Goal: Task Accomplishment & Management: Manage account settings

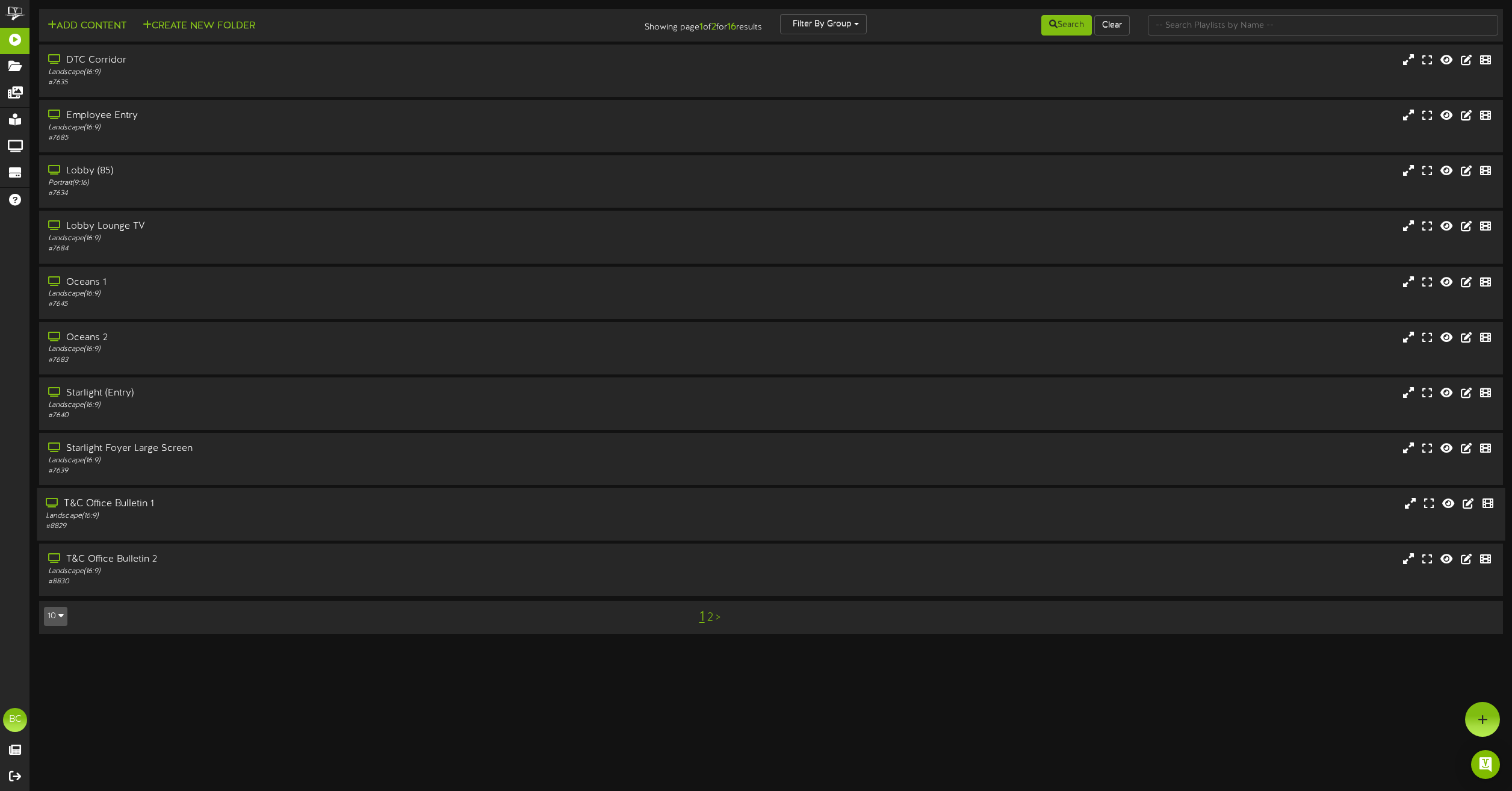
click at [93, 514] on div "Landscape ( 16:9 )" at bounding box center [342, 516] width 593 height 10
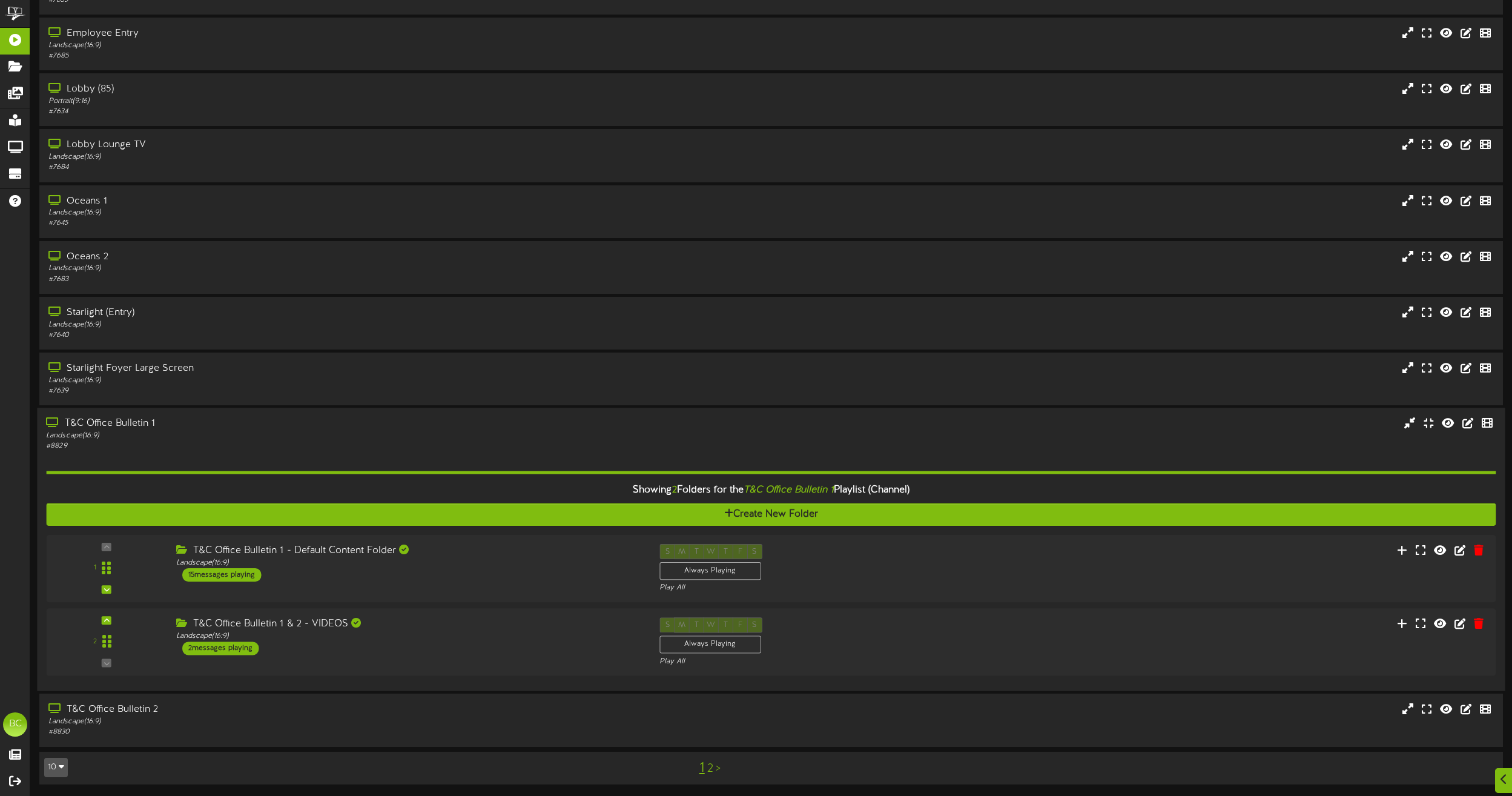
scroll to position [83, 0]
click at [255, 545] on div "T&C Office Bulletin 1 - Default Content Folder" at bounding box center [405, 549] width 470 height 14
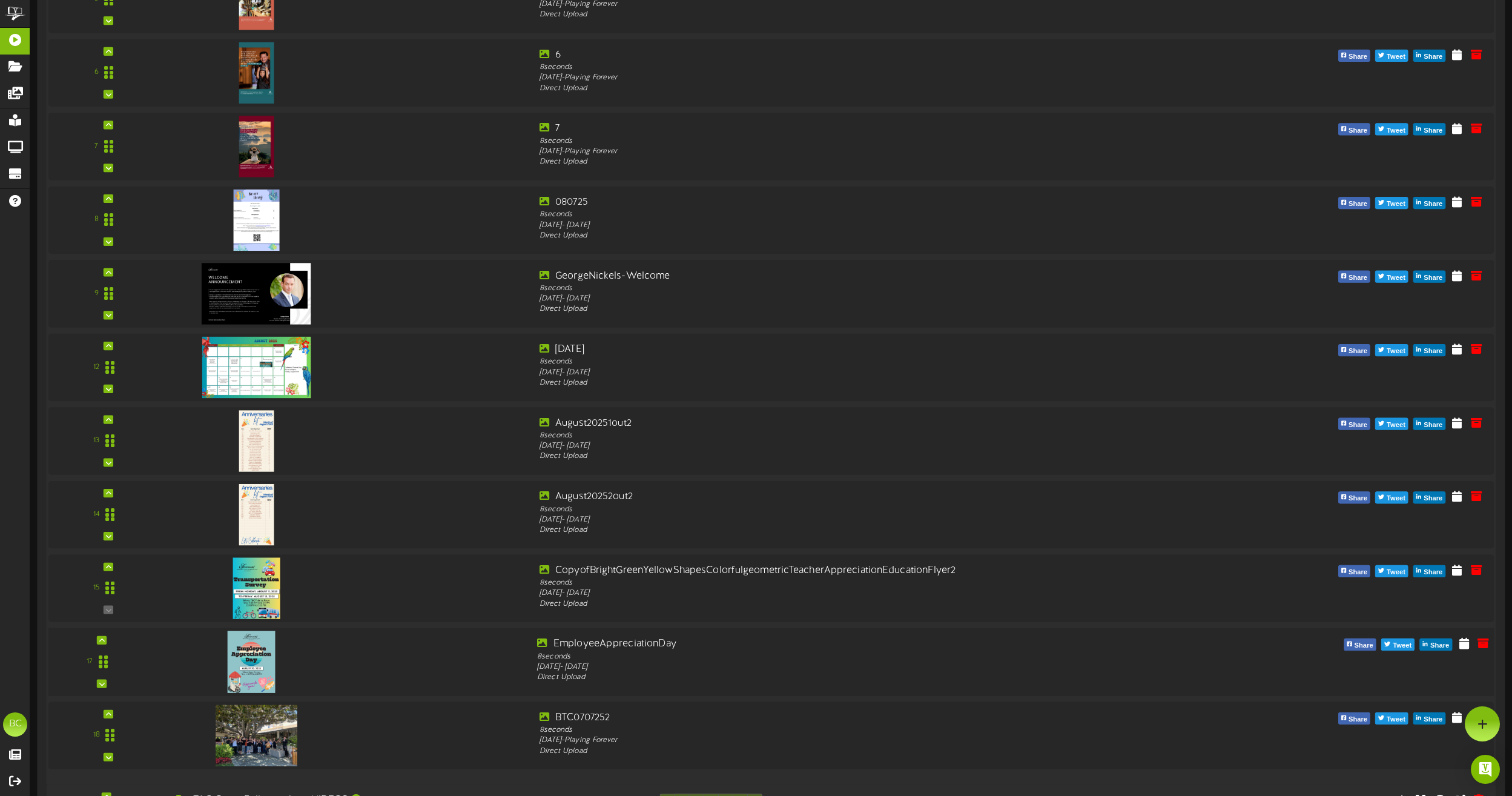
scroll to position [1068, 0]
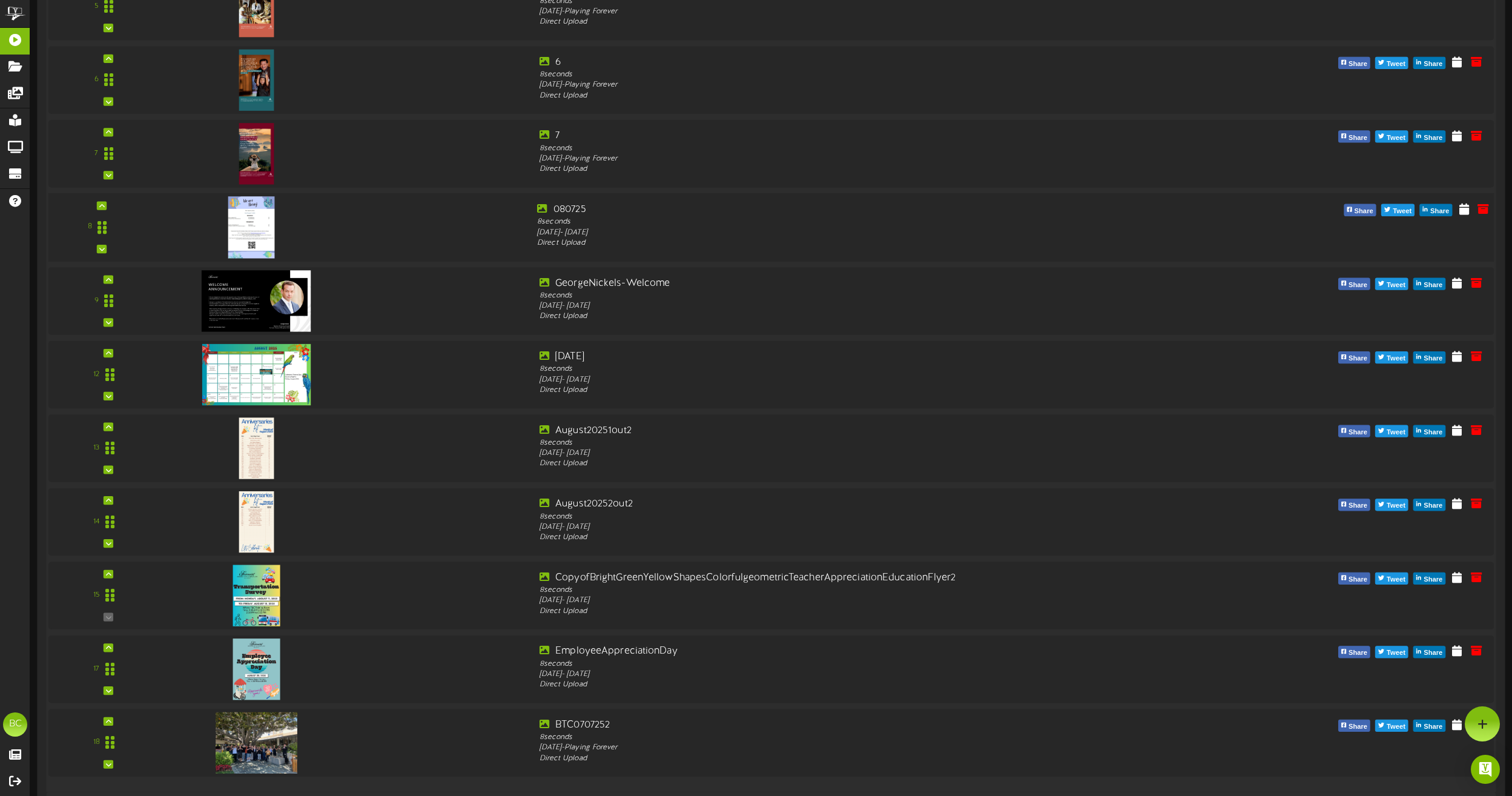
click at [276, 229] on div at bounding box center [249, 215] width 142 height 62
click at [1462, 208] on icon at bounding box center [1464, 209] width 12 height 13
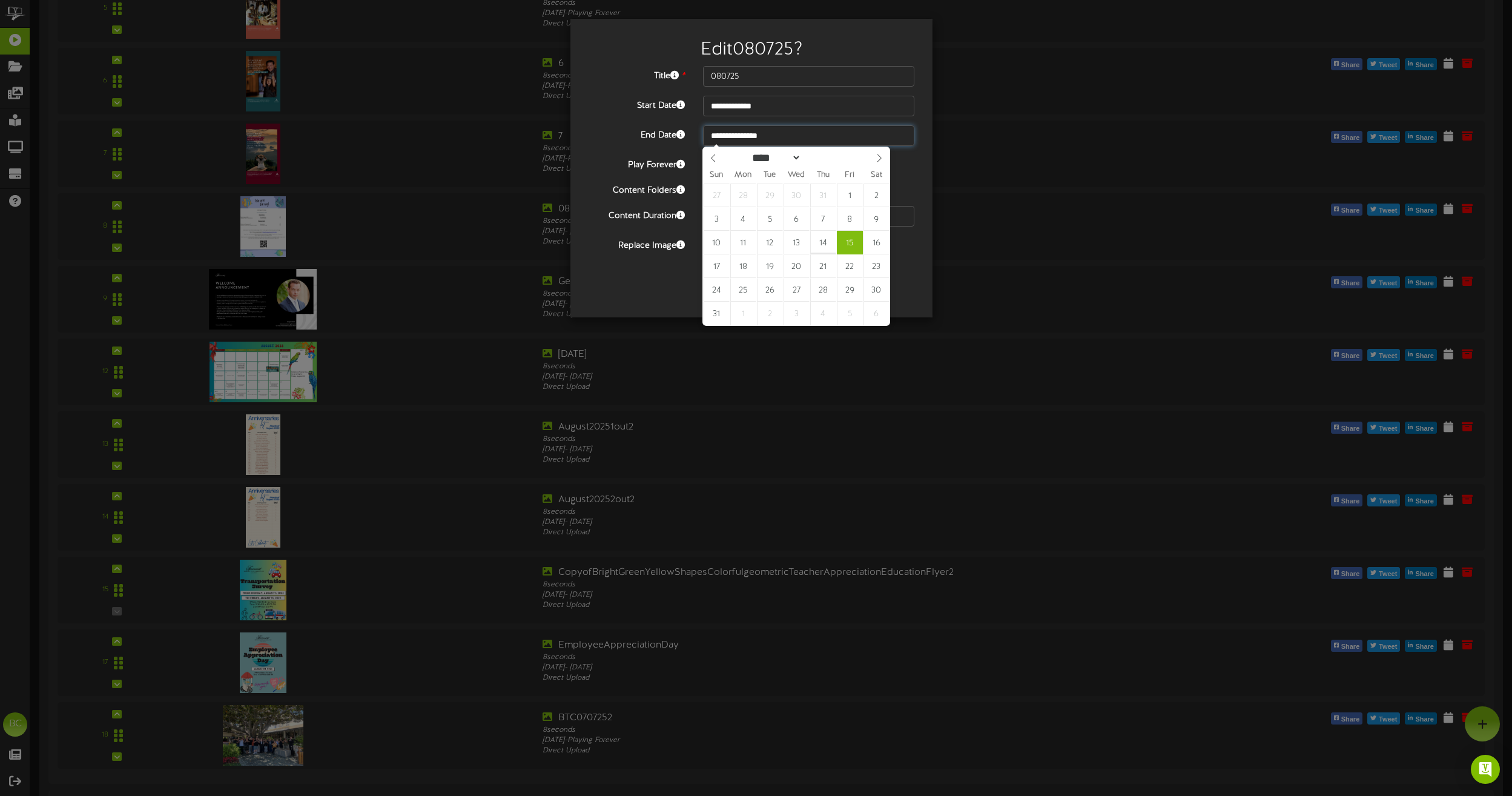
click at [753, 137] on input "**********" at bounding box center [808, 136] width 211 height 21
type input "**********"
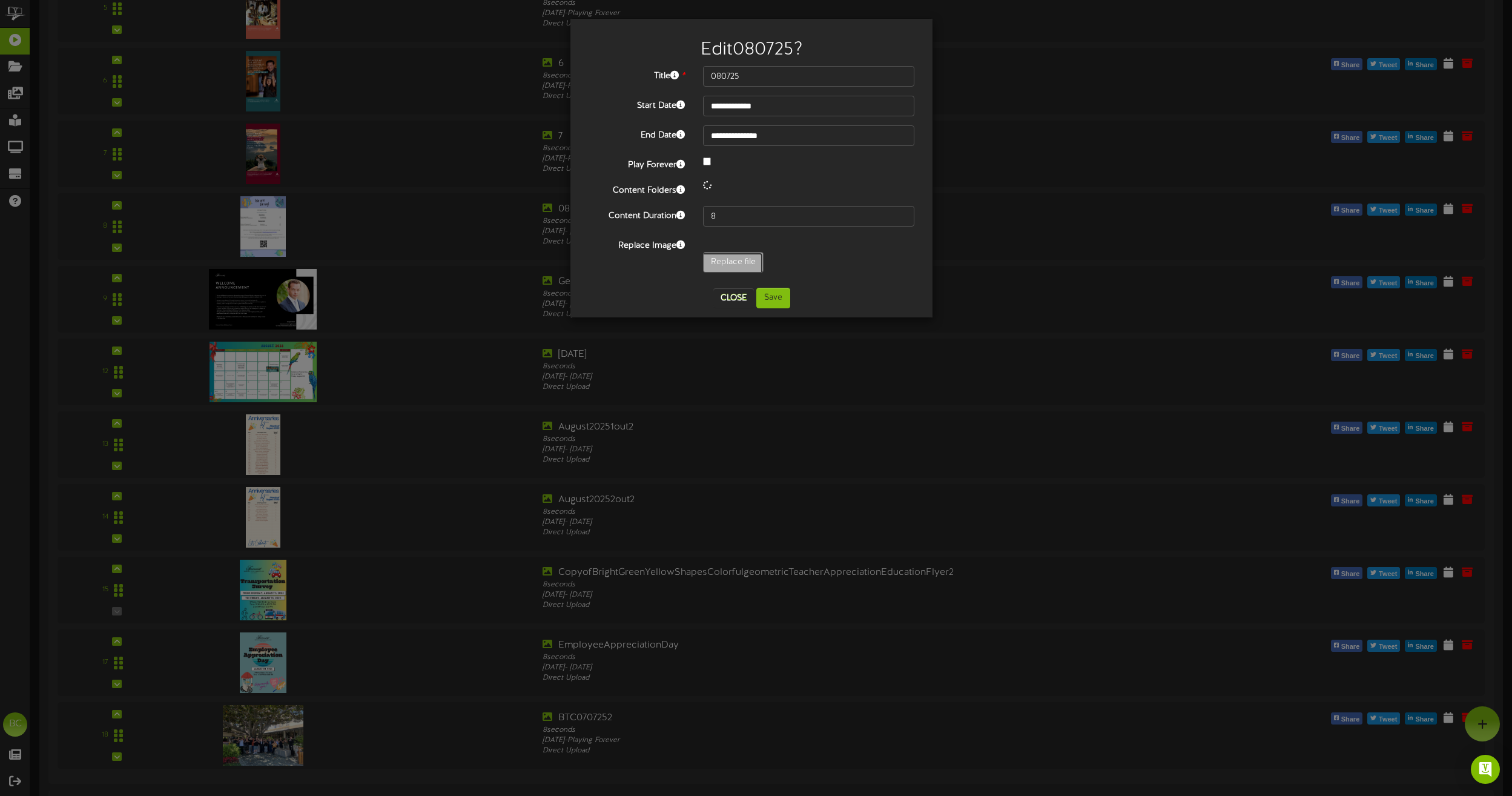
click at [738, 258] on input "Replace file" at bounding box center [104, 296] width 1318 height 86
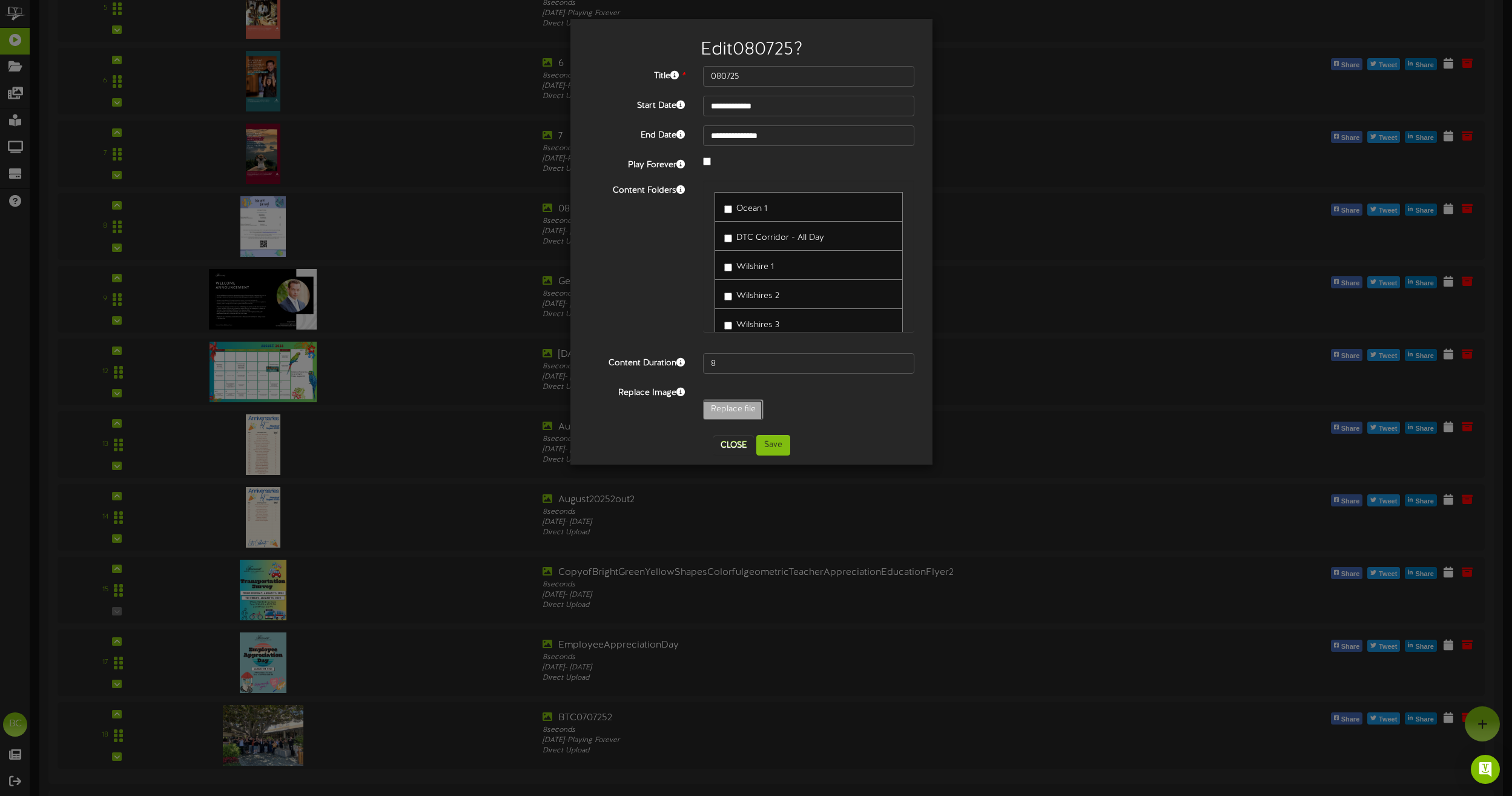
type input "**********"
type input "BlueBeigeModernIllustrationJobVacancyPoster6"
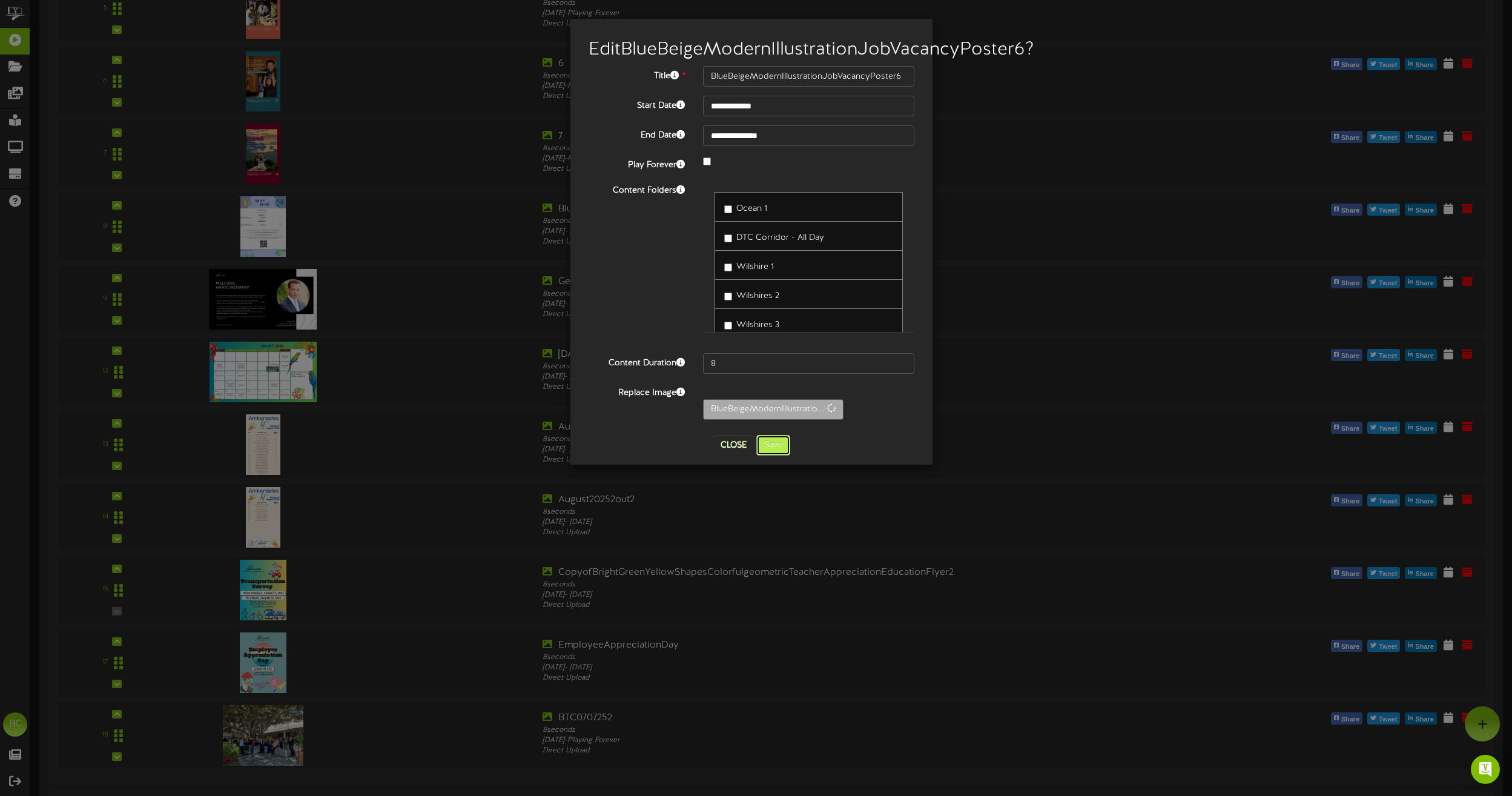
click at [774, 456] on button "Save" at bounding box center [773, 445] width 34 height 21
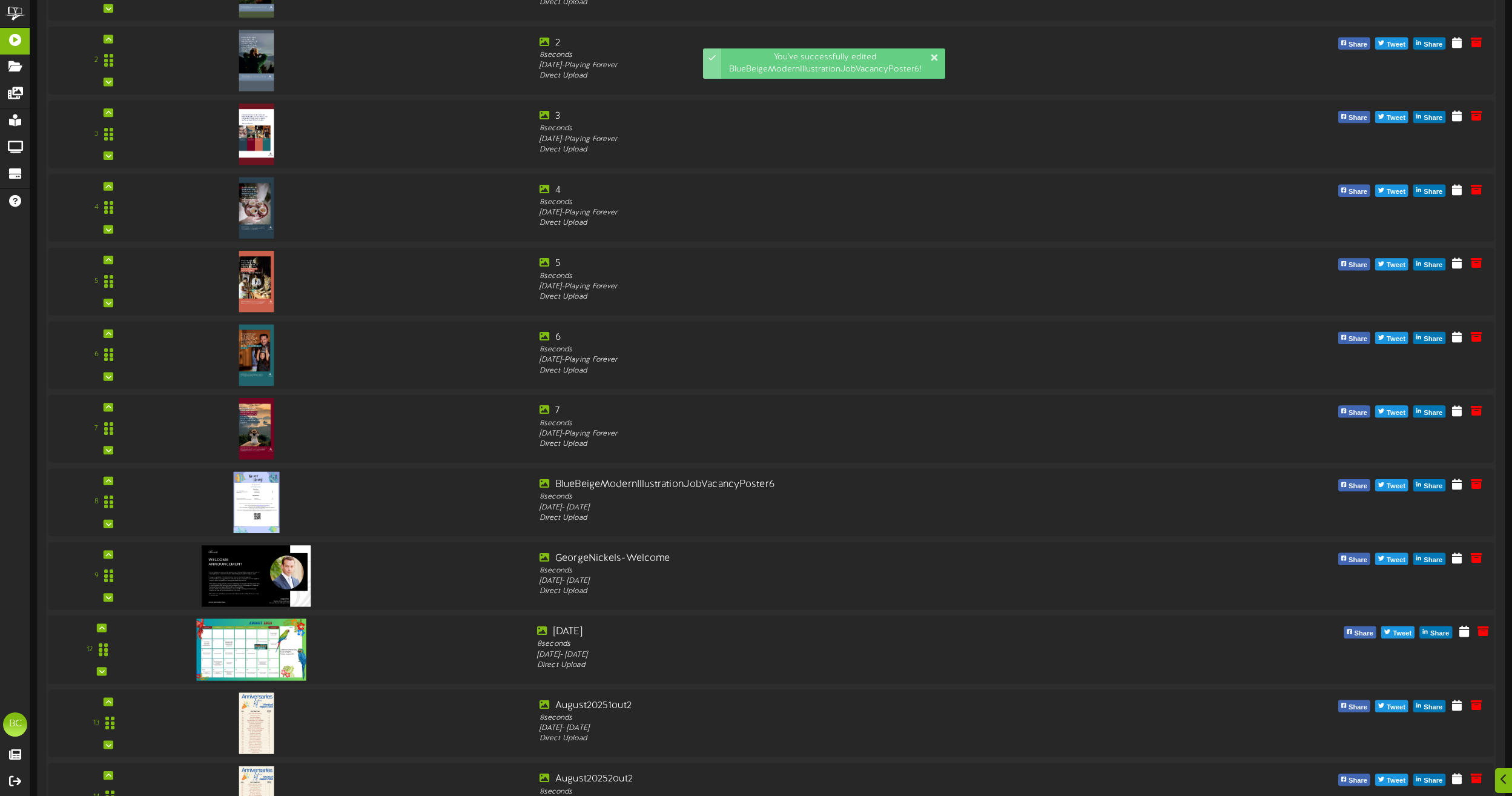
scroll to position [941, 0]
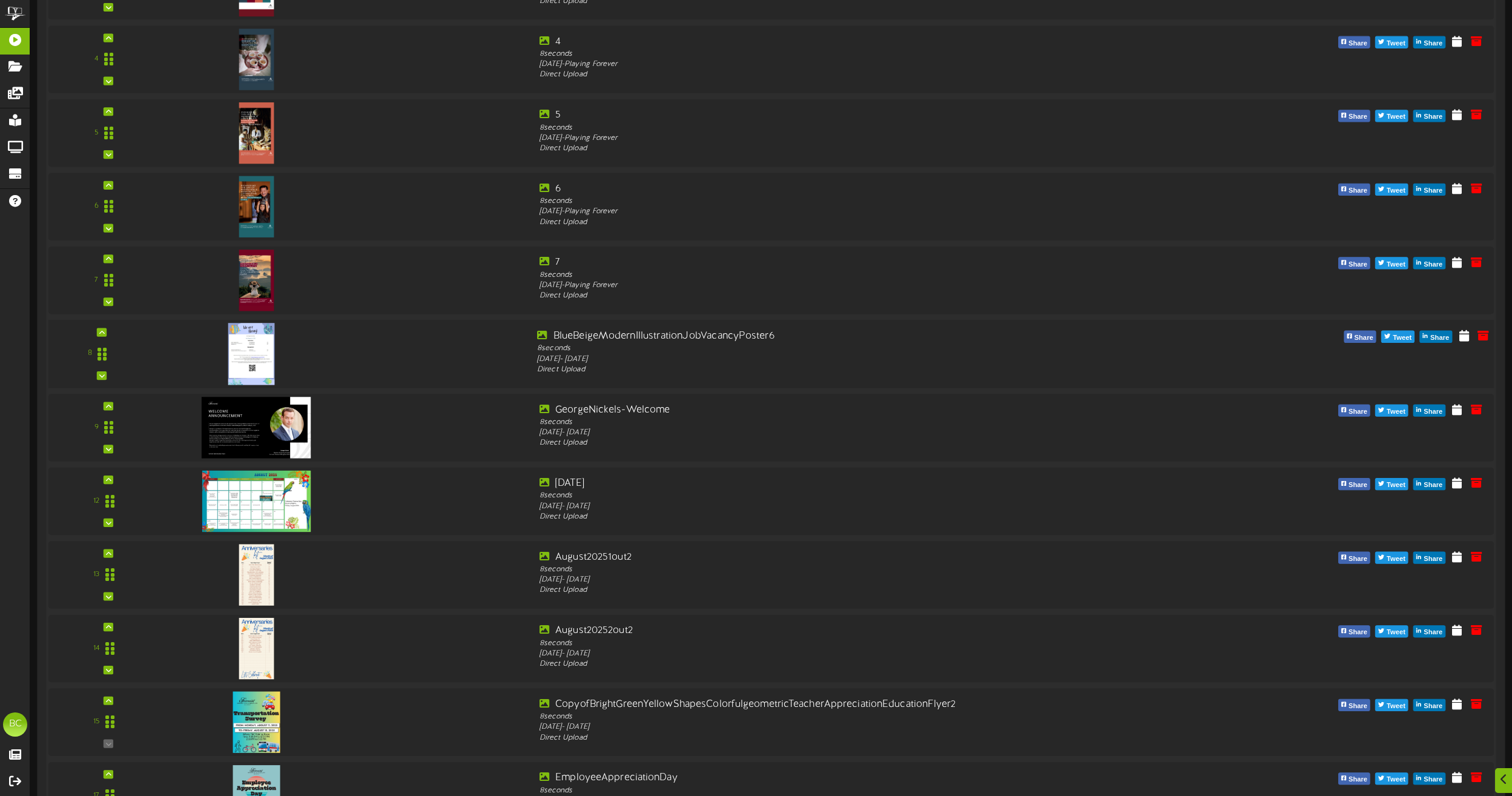
click at [308, 345] on div at bounding box center [249, 342] width 142 height 62
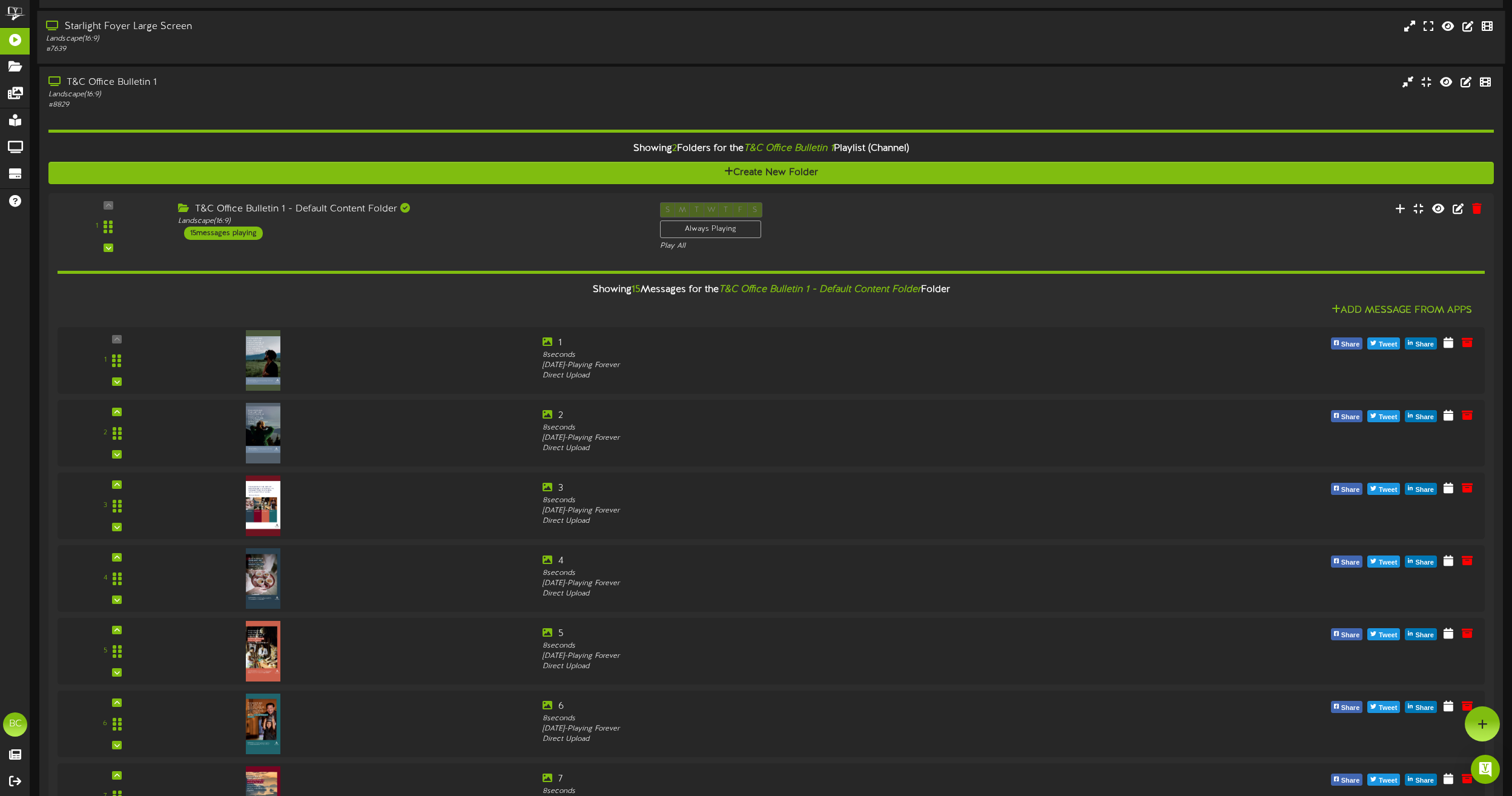
scroll to position [335, 0]
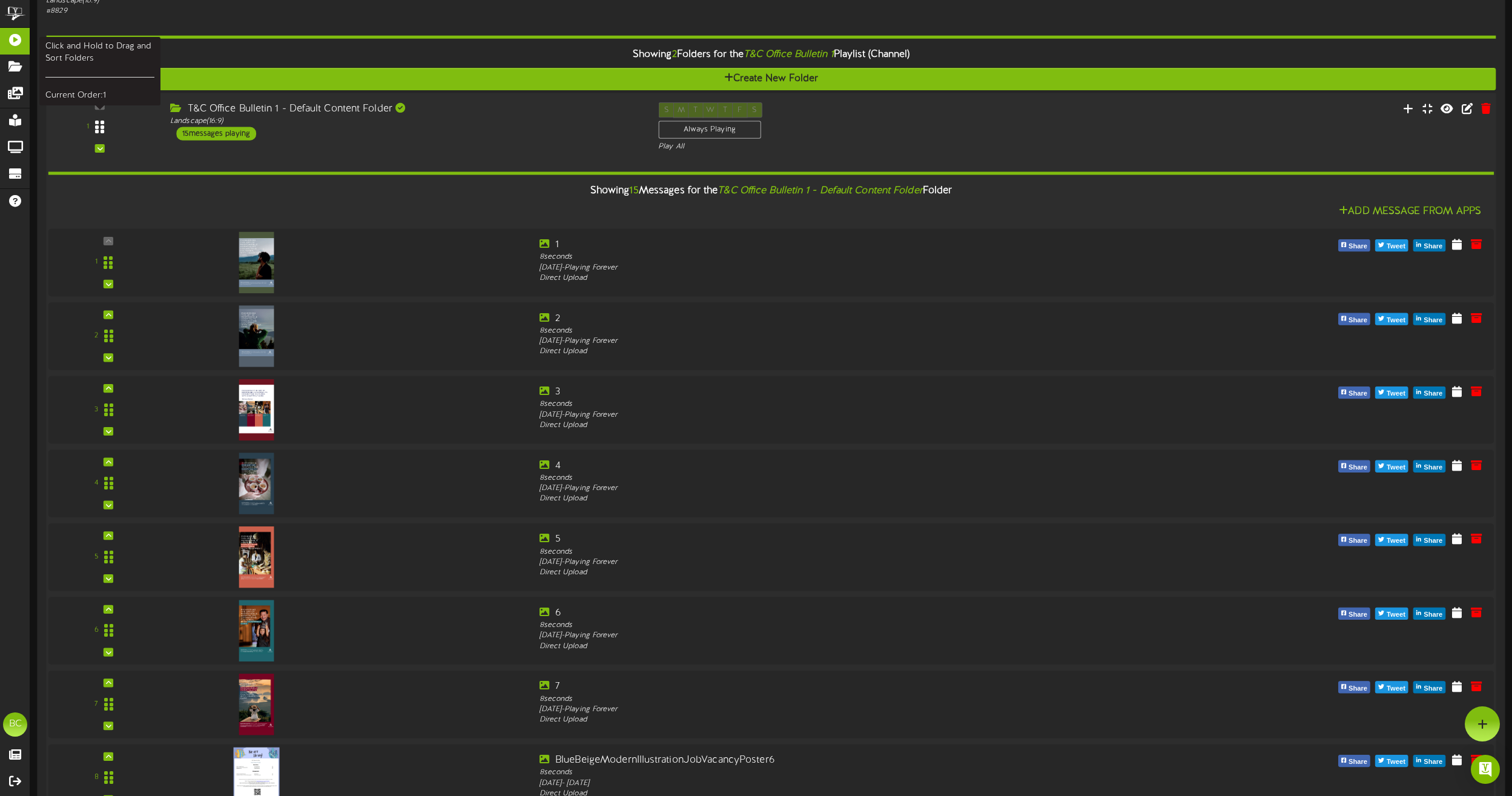
click at [103, 128] on icon at bounding box center [99, 127] width 9 height 15
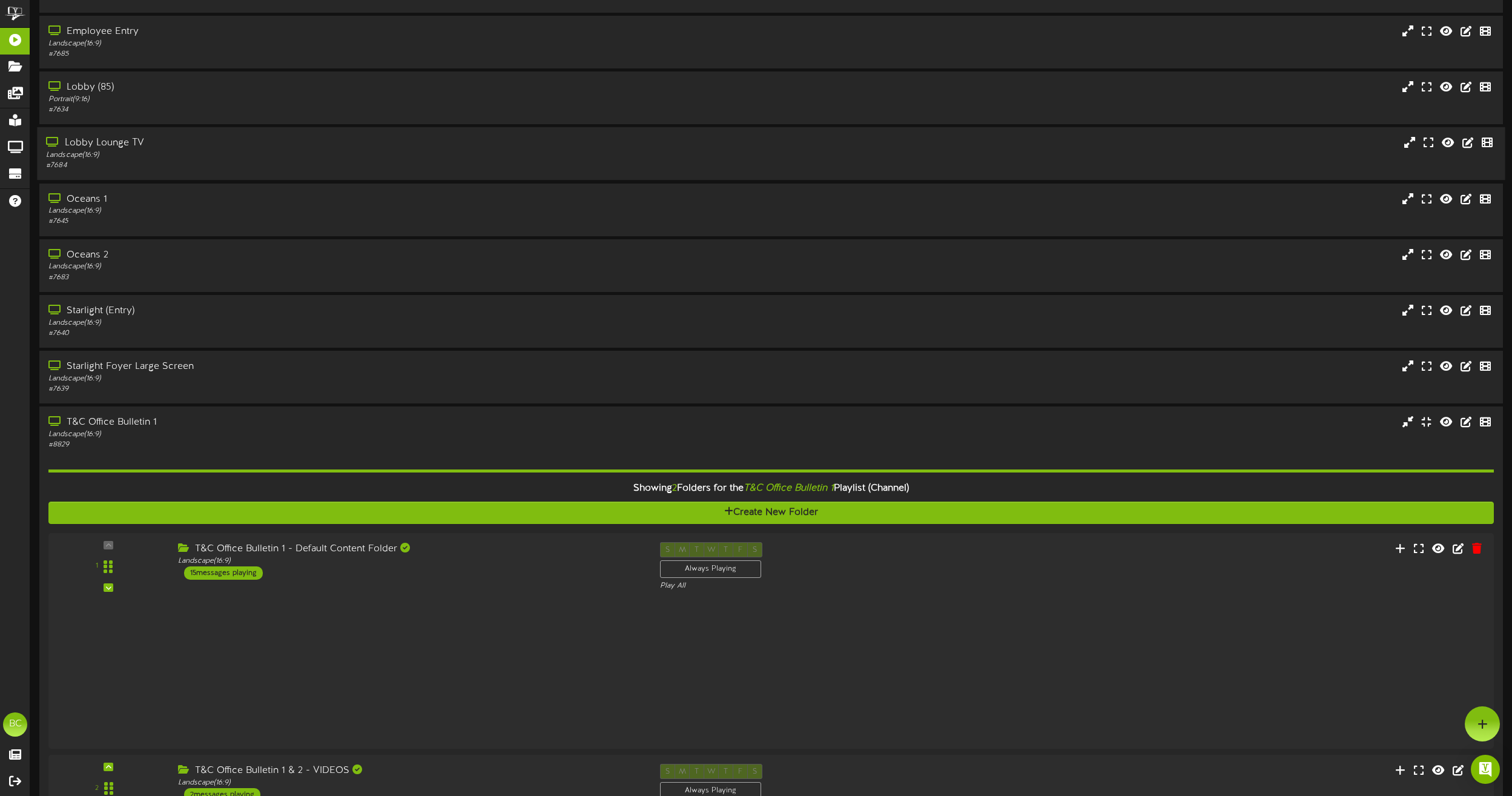
scroll to position [83, 0]
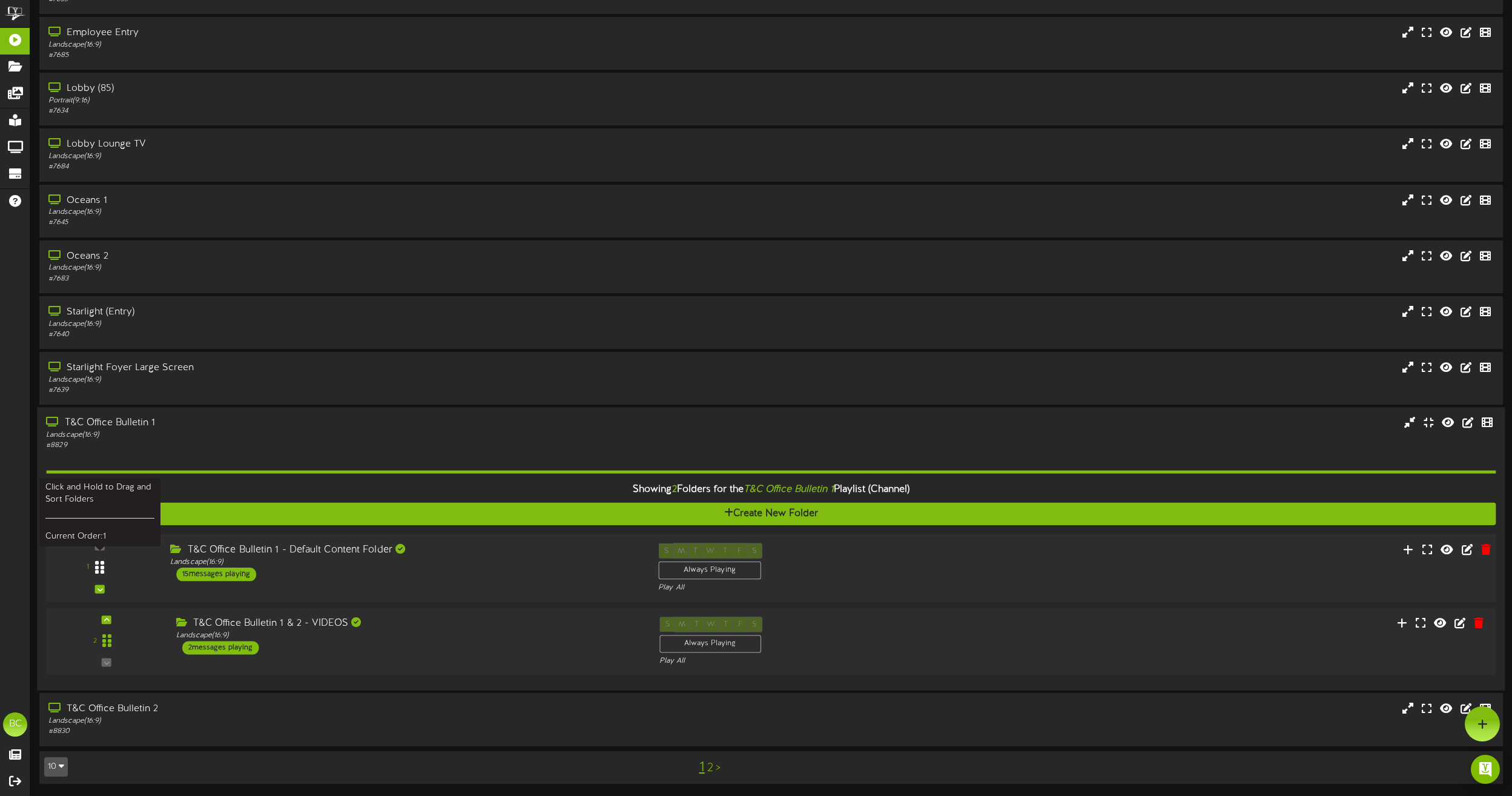
click at [107, 563] on div at bounding box center [99, 568] width 28 height 31
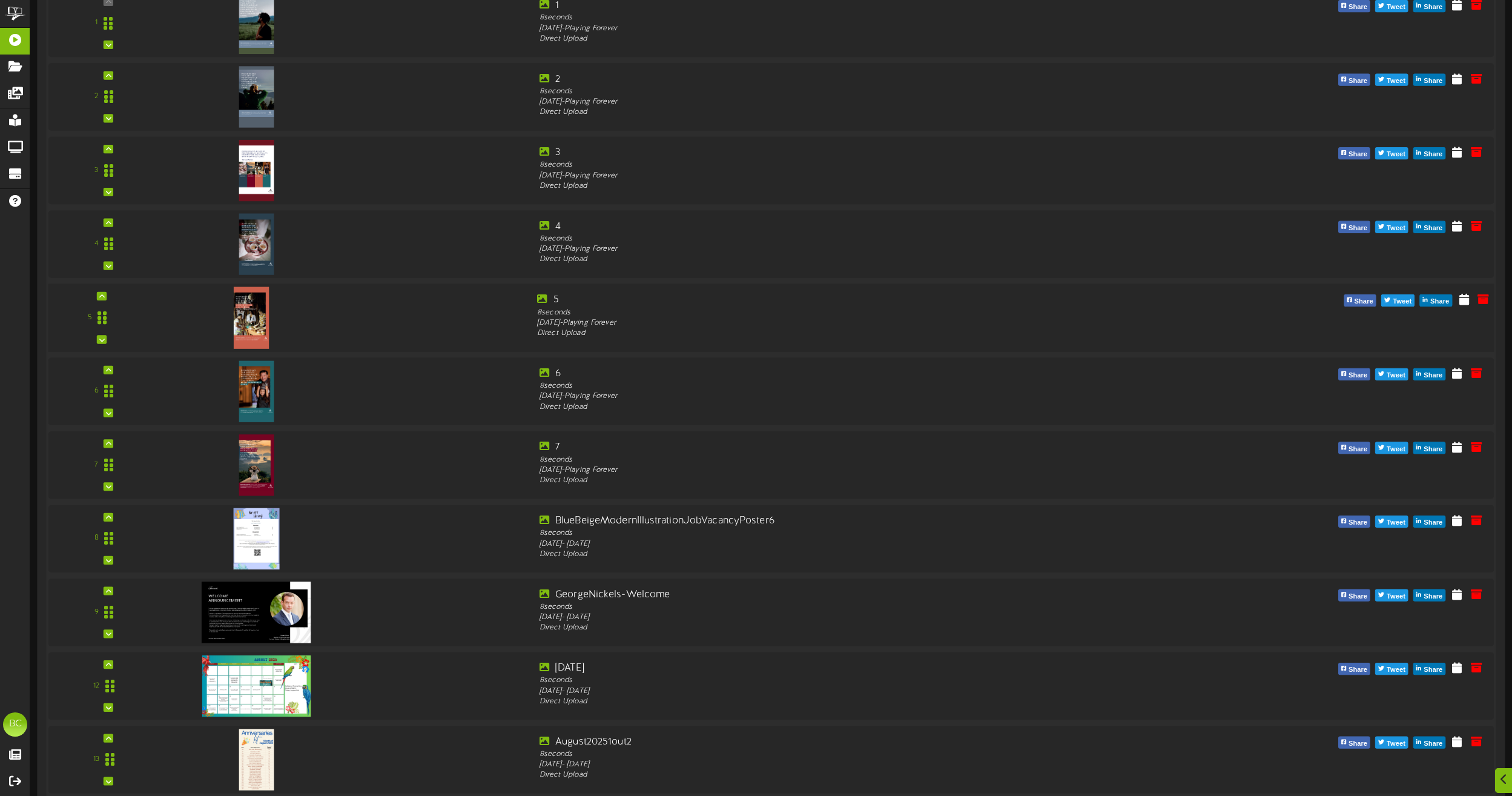
scroll to position [768, 0]
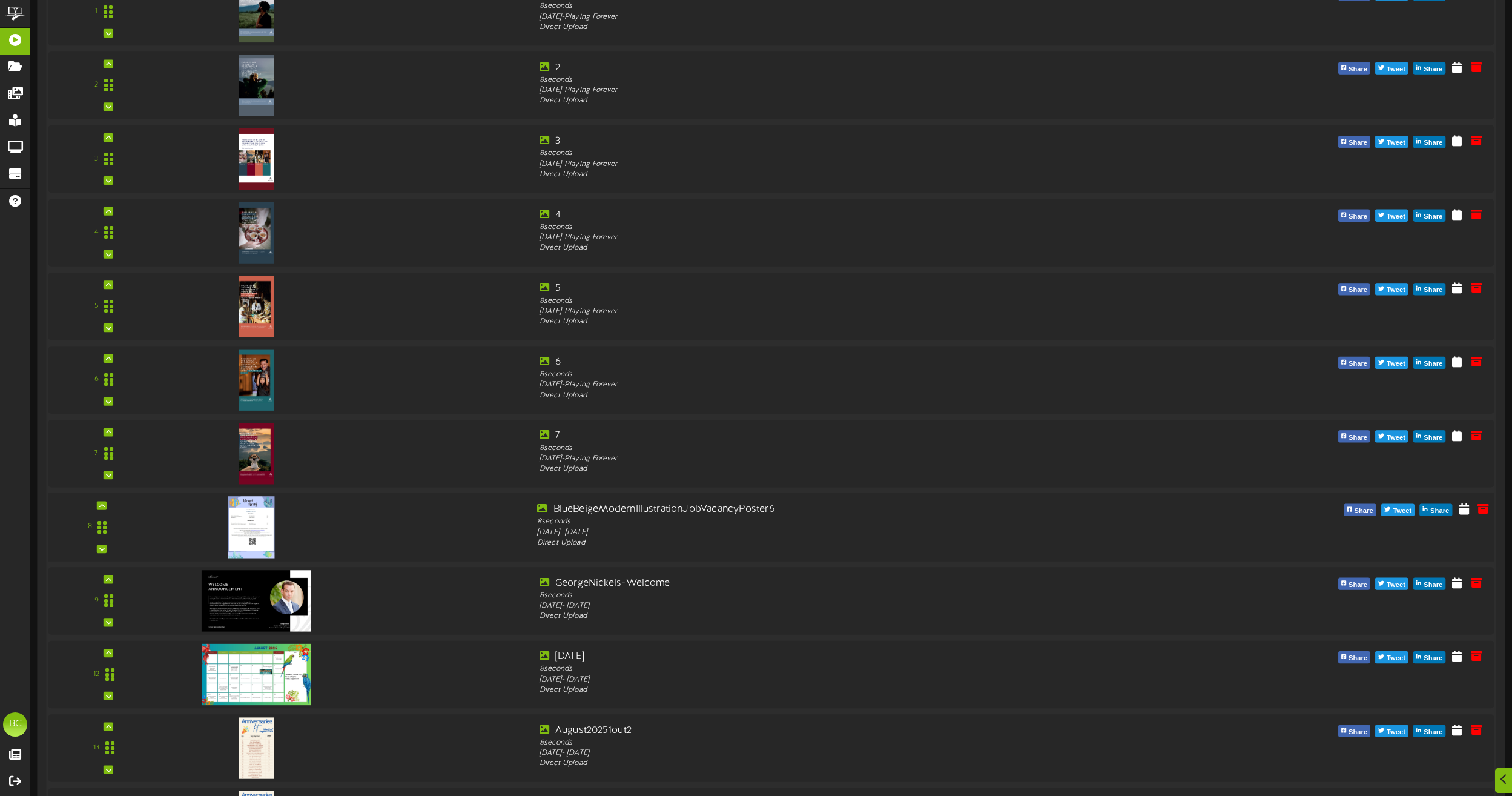
click at [261, 525] on img at bounding box center [251, 527] width 47 height 62
click at [1467, 507] on icon at bounding box center [1464, 508] width 12 height 13
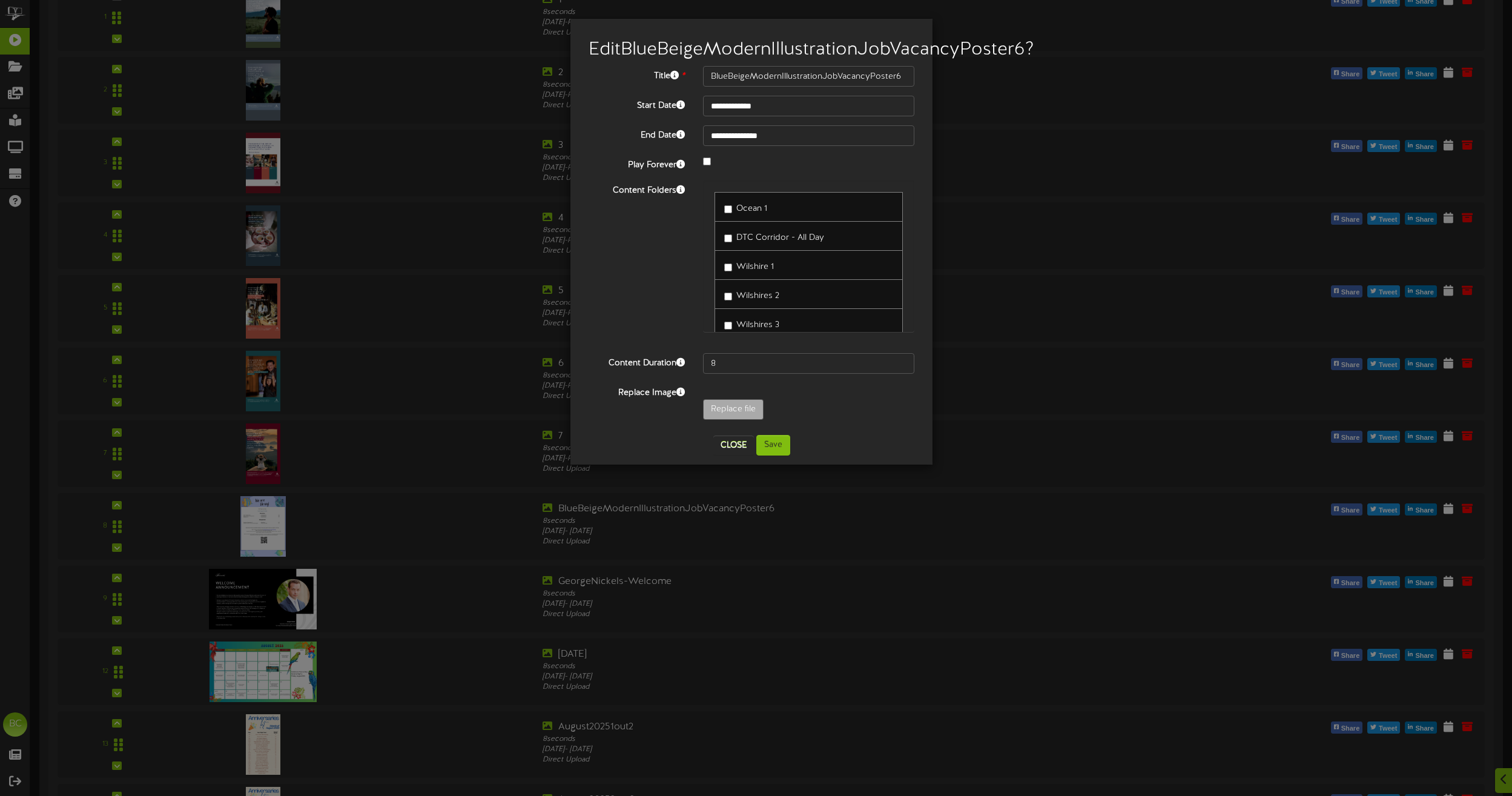
click at [753, 272] on span "Wilshire 1" at bounding box center [754, 267] width 37 height 9
click at [753, 272] on span "Wilshire 1" at bounding box center [754, 267] width 37 height 9
click at [740, 429] on input "Replace file" at bounding box center [104, 443] width 1318 height 86
type input "**********"
click at [778, 456] on button "Save" at bounding box center [773, 445] width 34 height 21
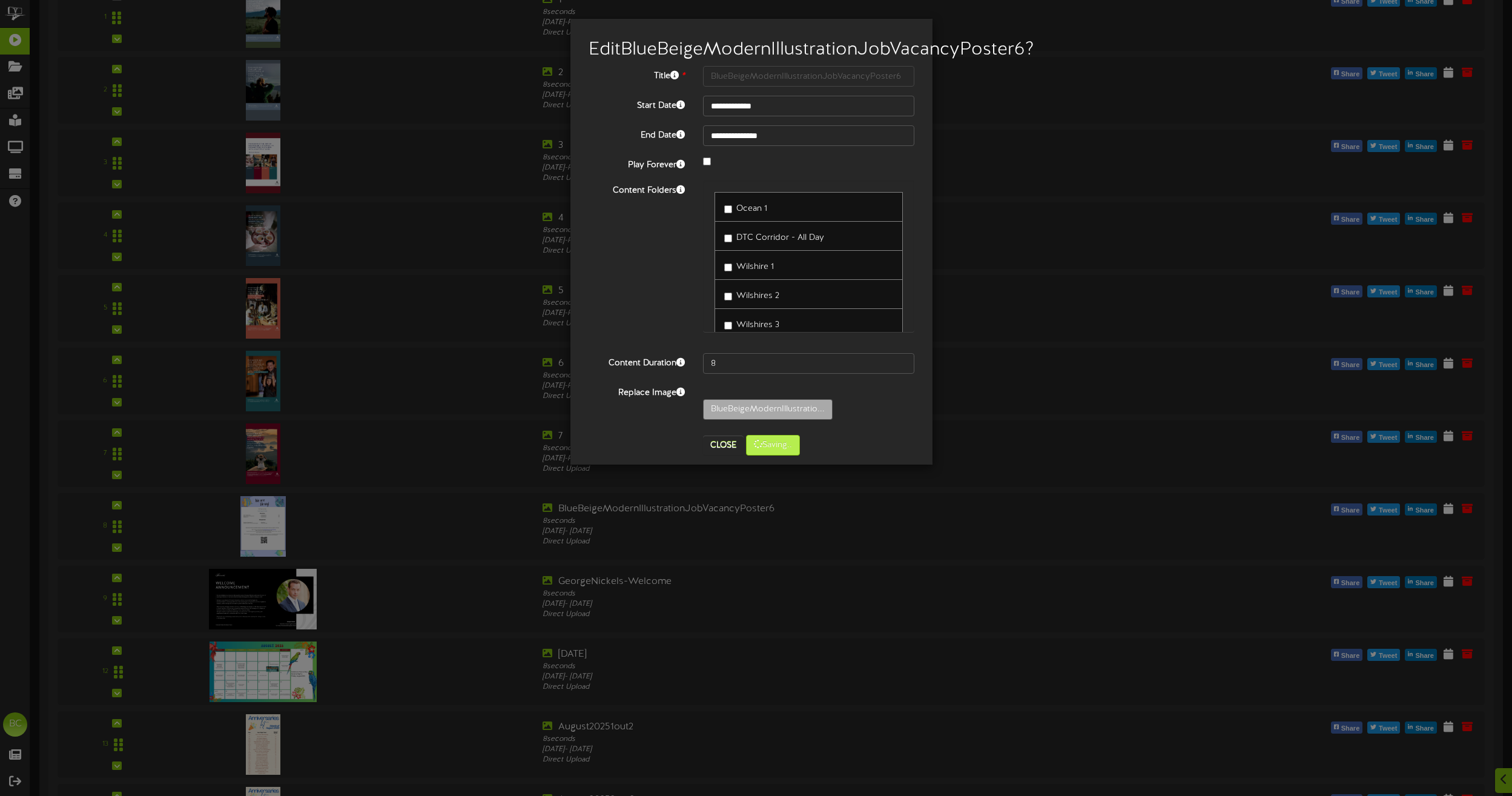
scroll to position [275, 0]
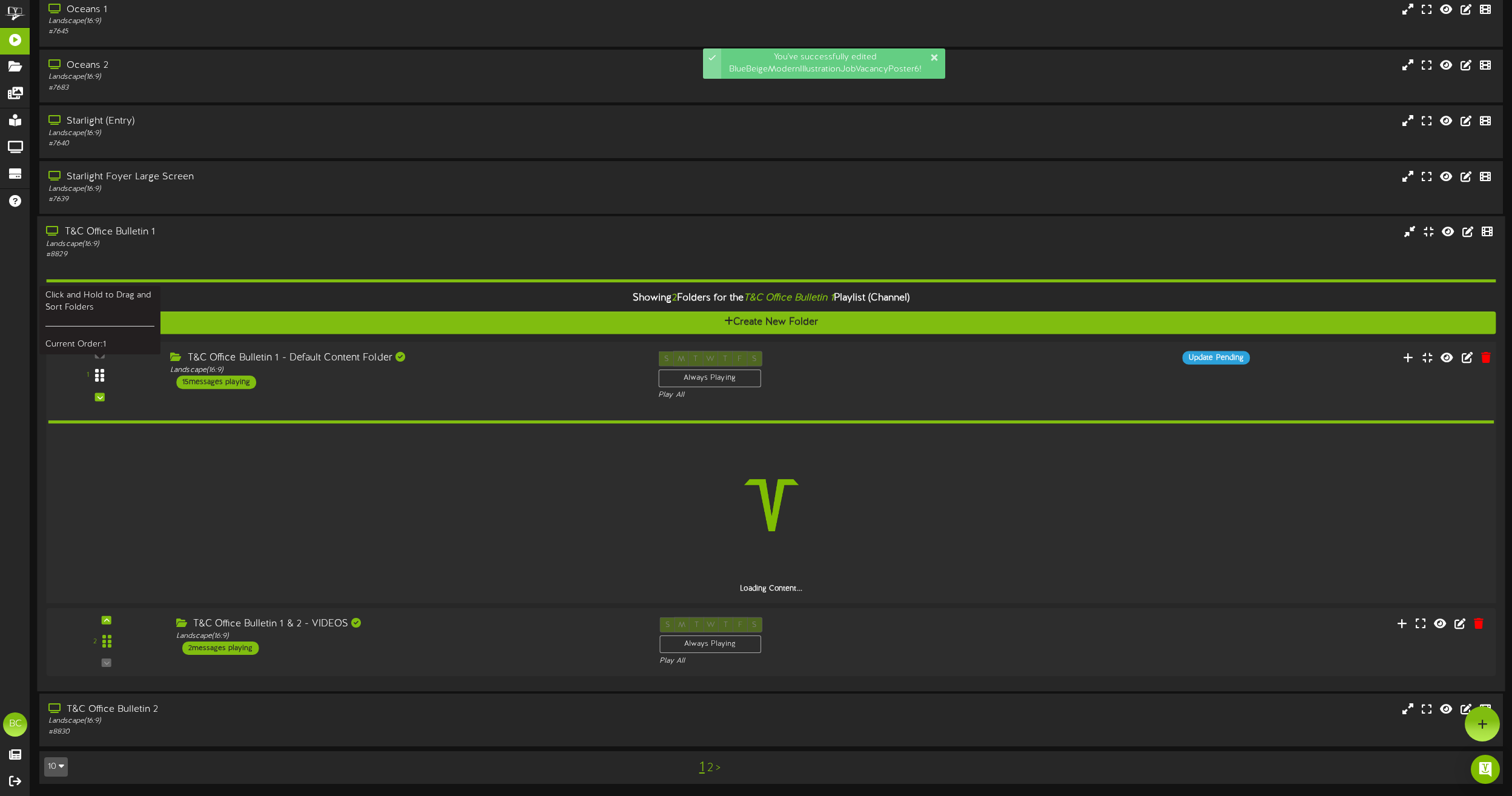
click at [107, 380] on div at bounding box center [99, 376] width 28 height 31
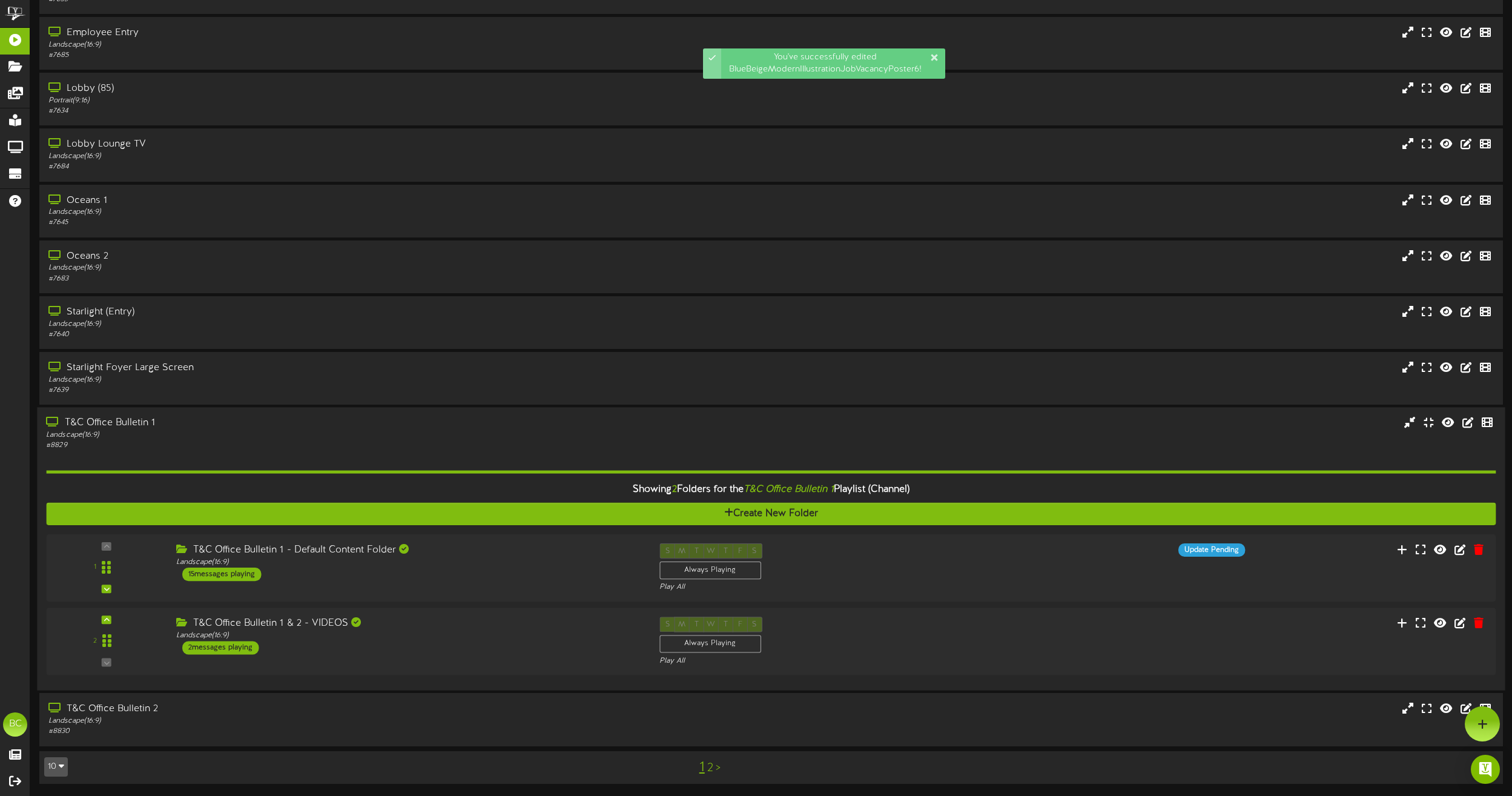
scroll to position [83, 0]
click at [105, 567] on div at bounding box center [99, 568] width 28 height 31
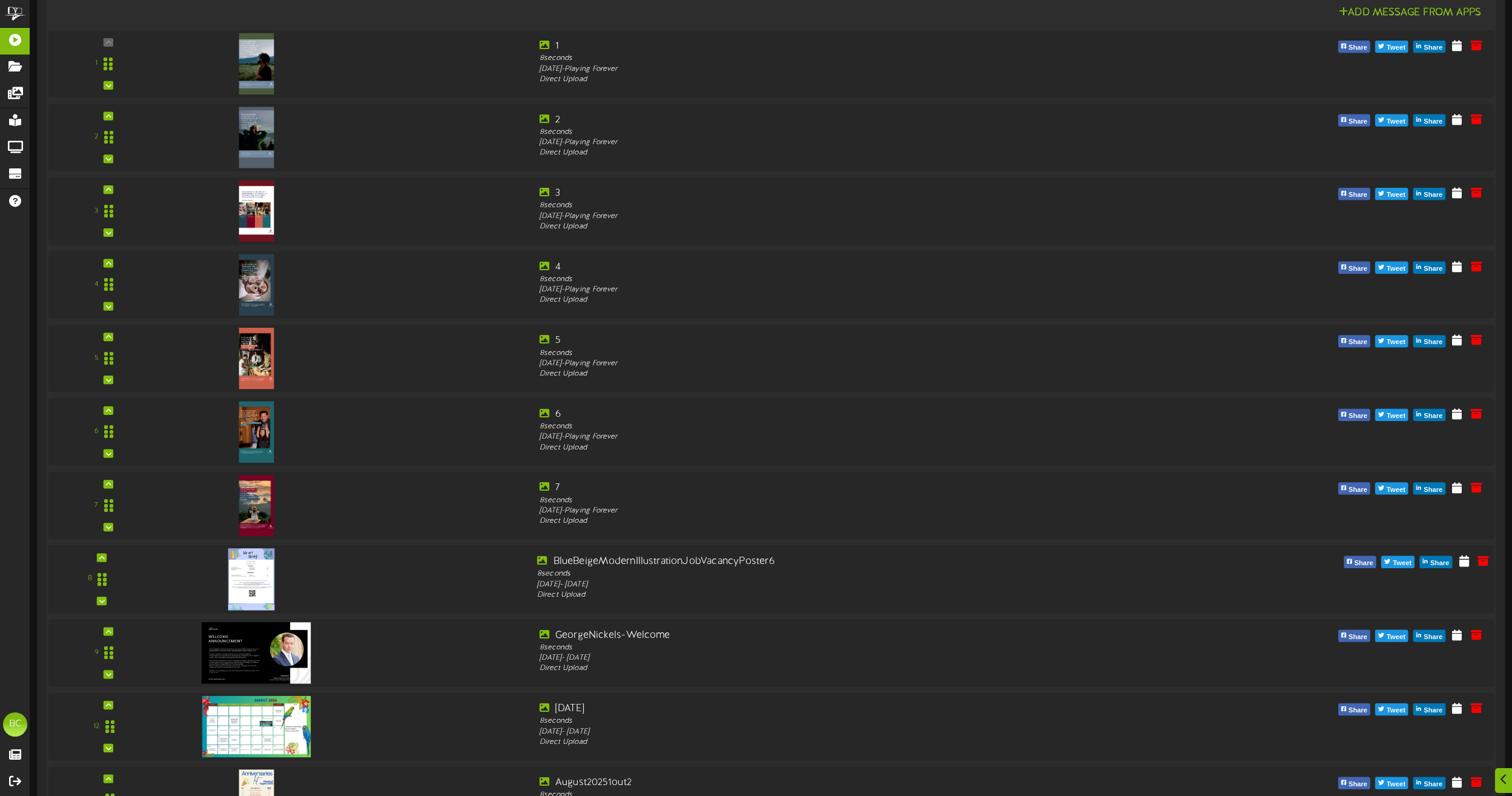
scroll to position [880, 0]
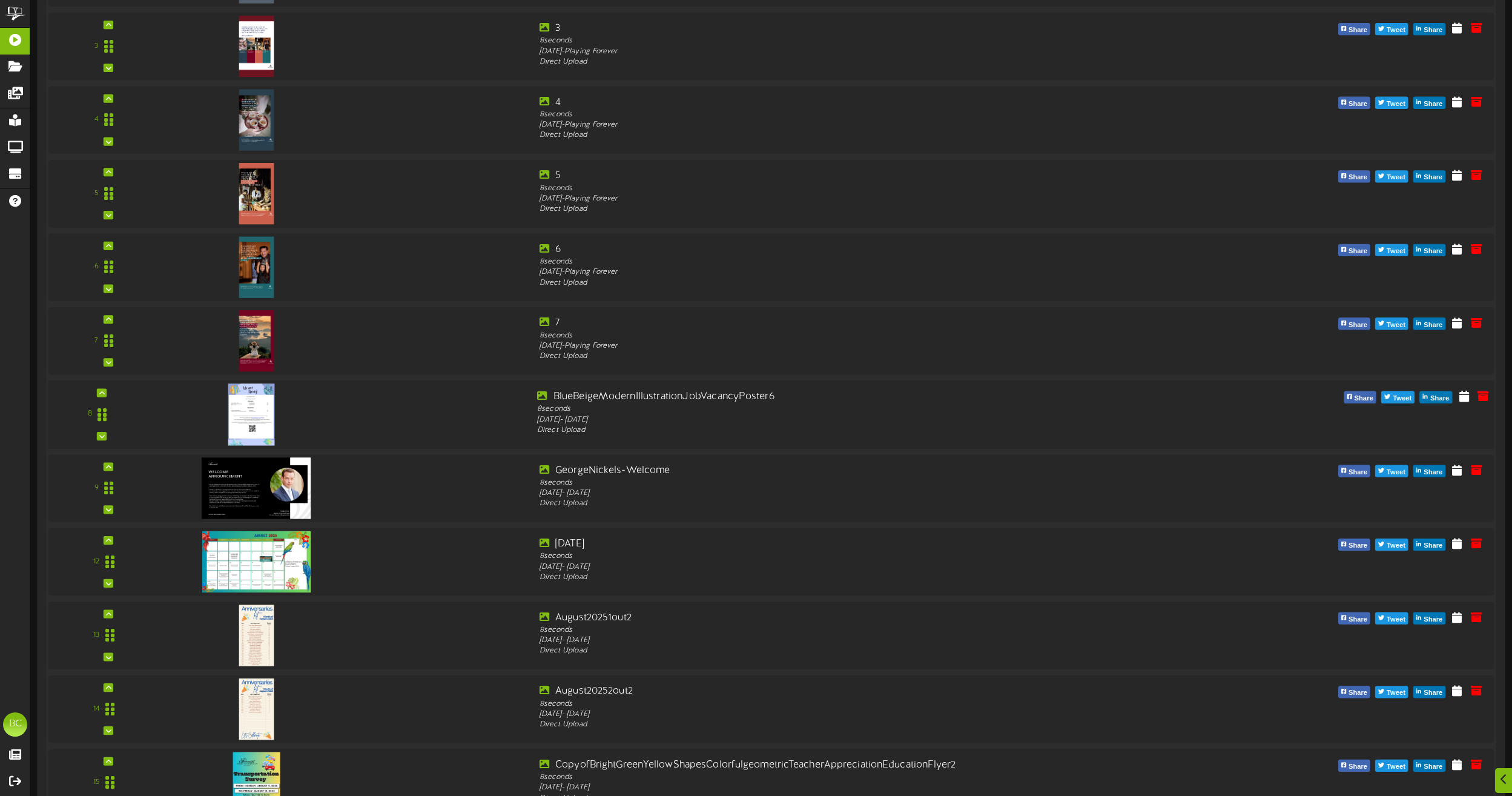
click at [248, 396] on img at bounding box center [251, 414] width 47 height 62
